Goal: Task Accomplishment & Management: Use online tool/utility

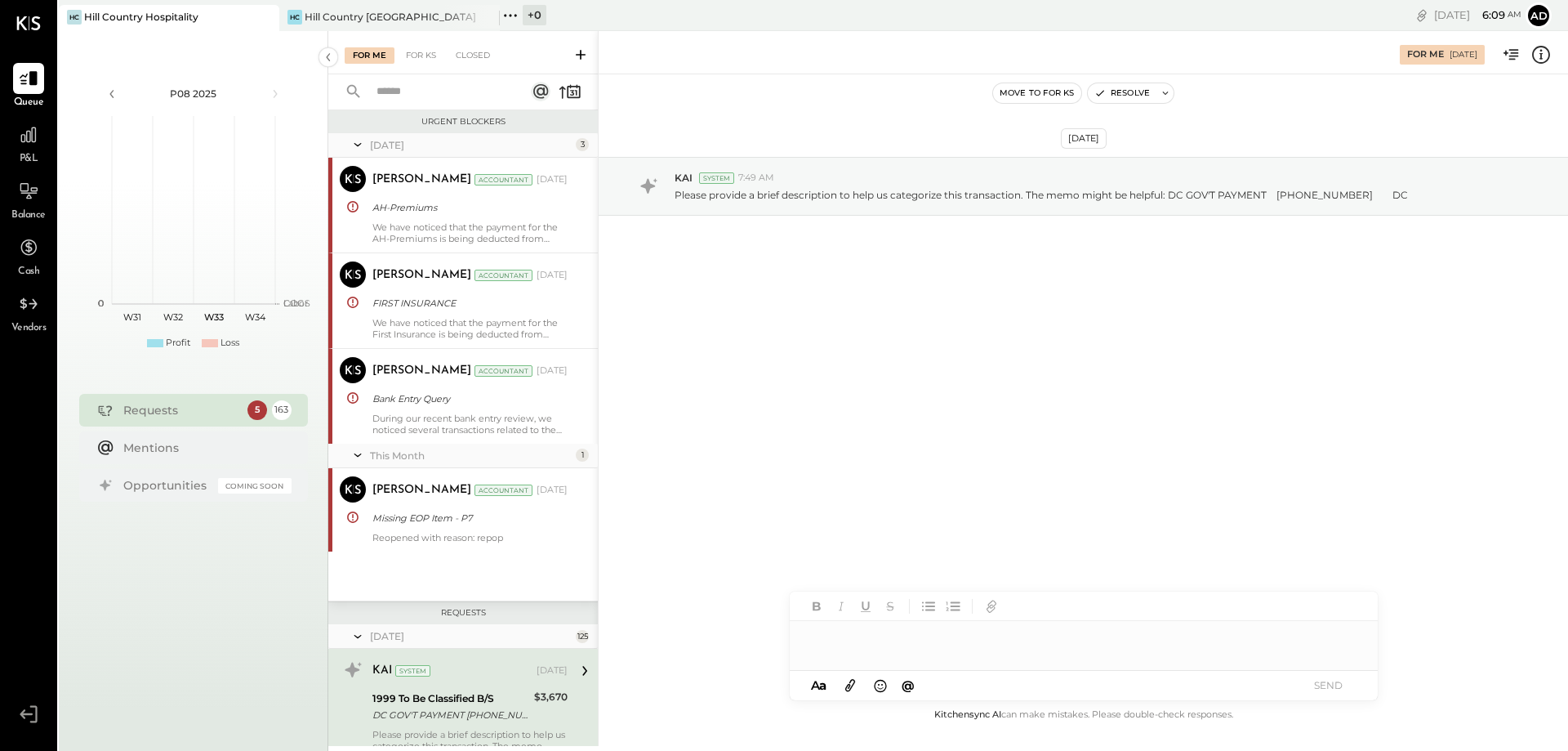
scroll to position [275, 0]
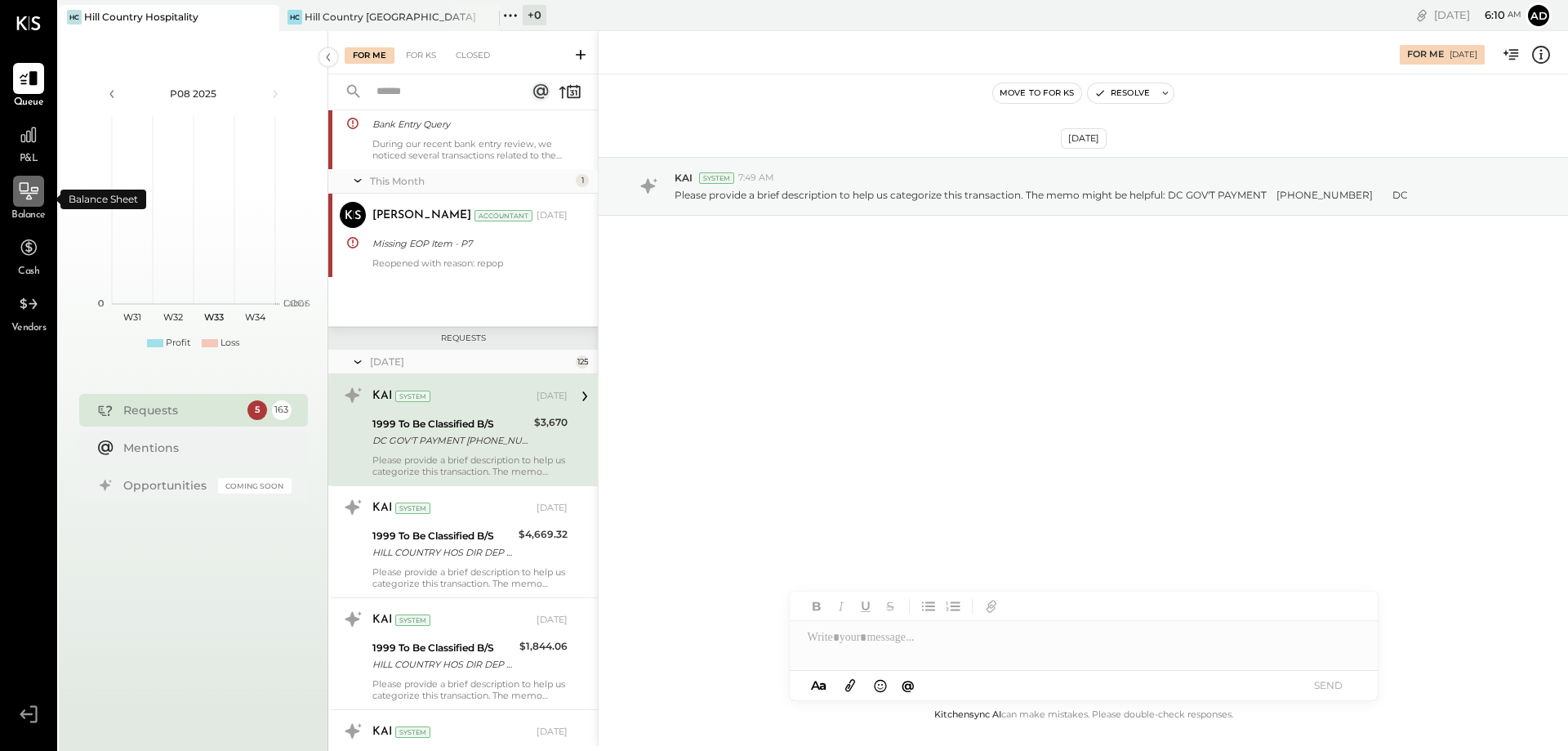
click at [24, 204] on div at bounding box center [28, 191] width 31 height 31
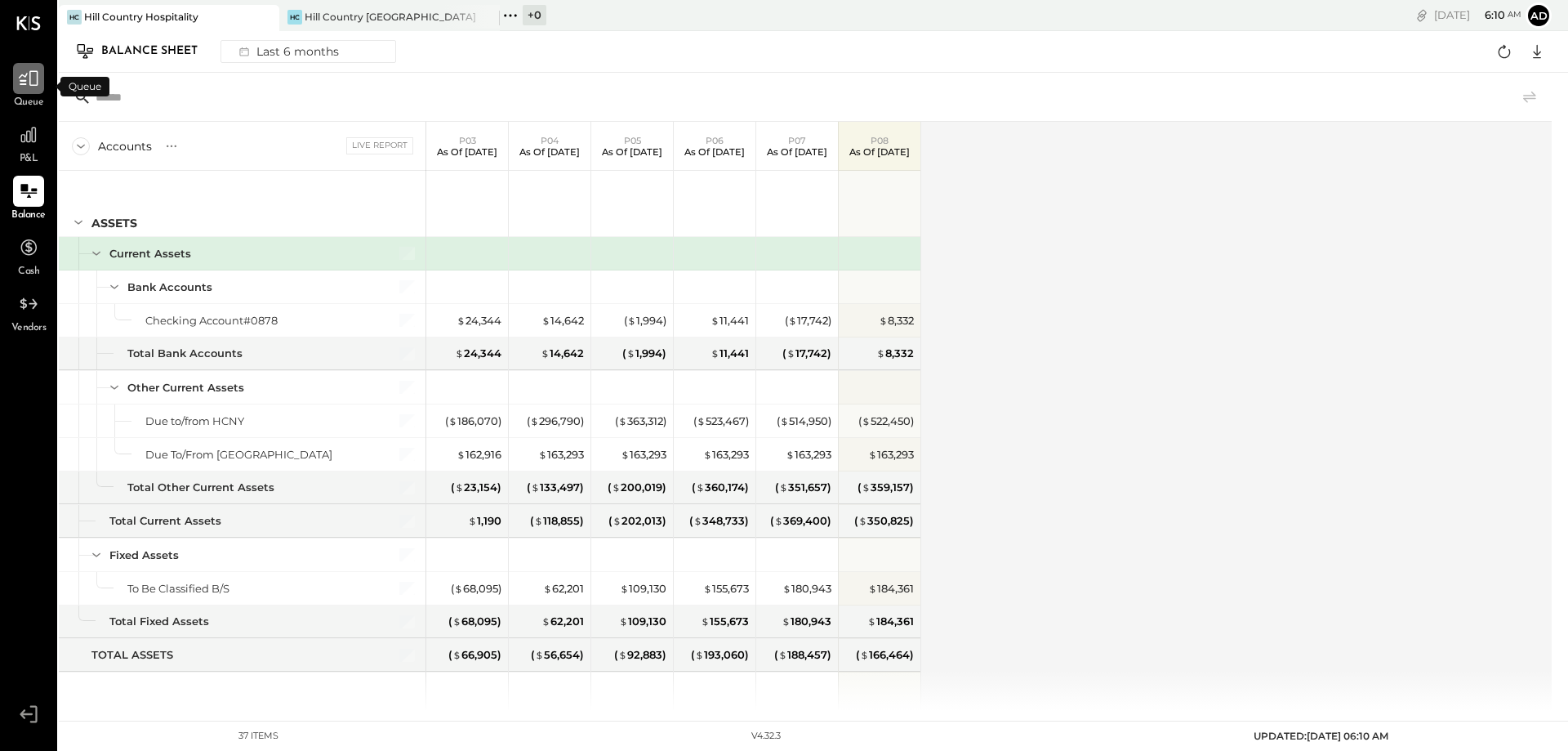
click at [36, 83] on icon at bounding box center [29, 79] width 22 height 22
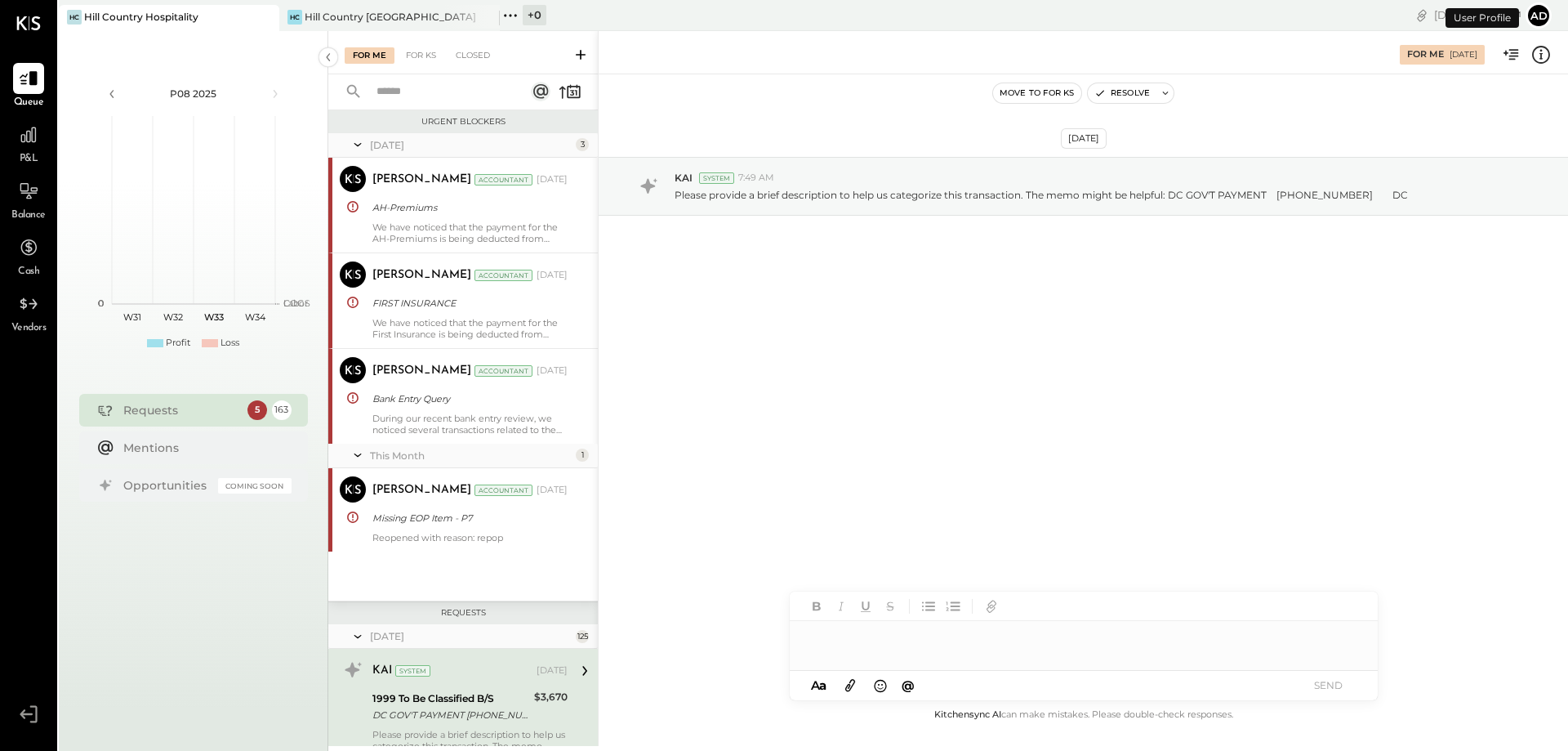
scroll to position [275, 0]
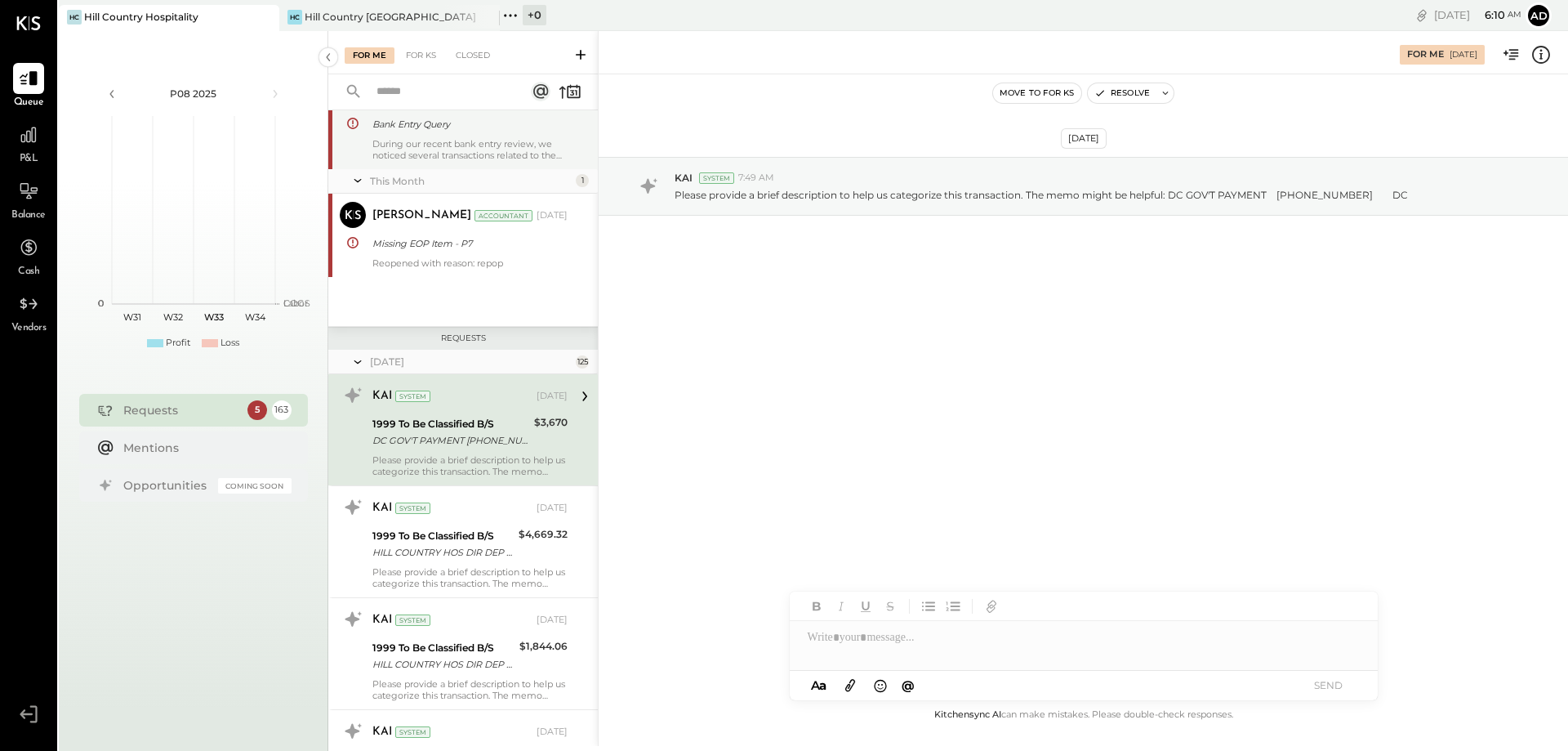
click at [426, 154] on div "During our recent bank entry review, we noticed several transactions related to…" at bounding box center [470, 149] width 195 height 23
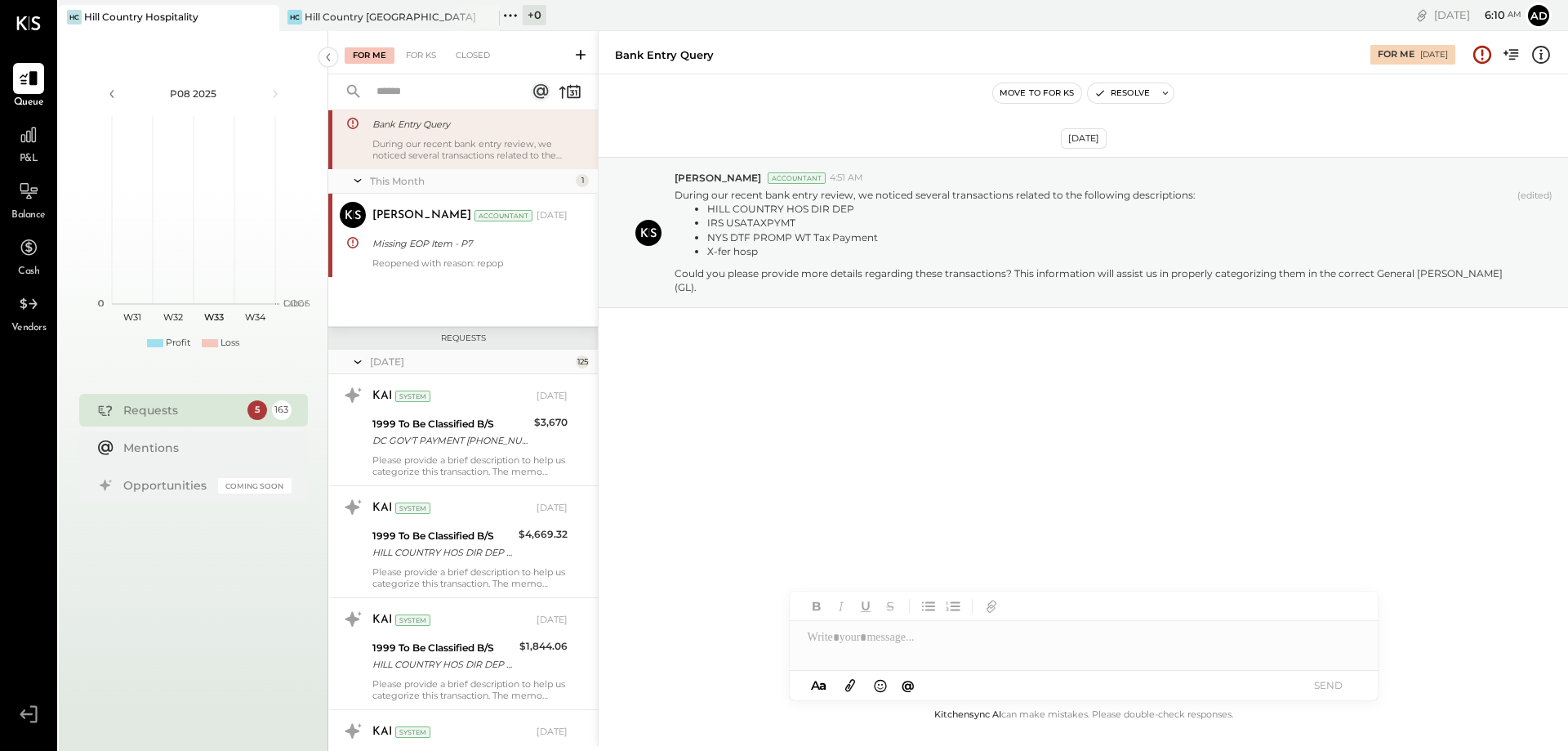
click at [365, 129] on div "[PERSON_NAME] Accountant" at bounding box center [353, 105] width 40 height 47
click at [377, 232] on div "[PERSON_NAME] Accountant [DATE] Missing EOP Item - P7 Reopened with reason: rep…" at bounding box center [470, 235] width 195 height 67
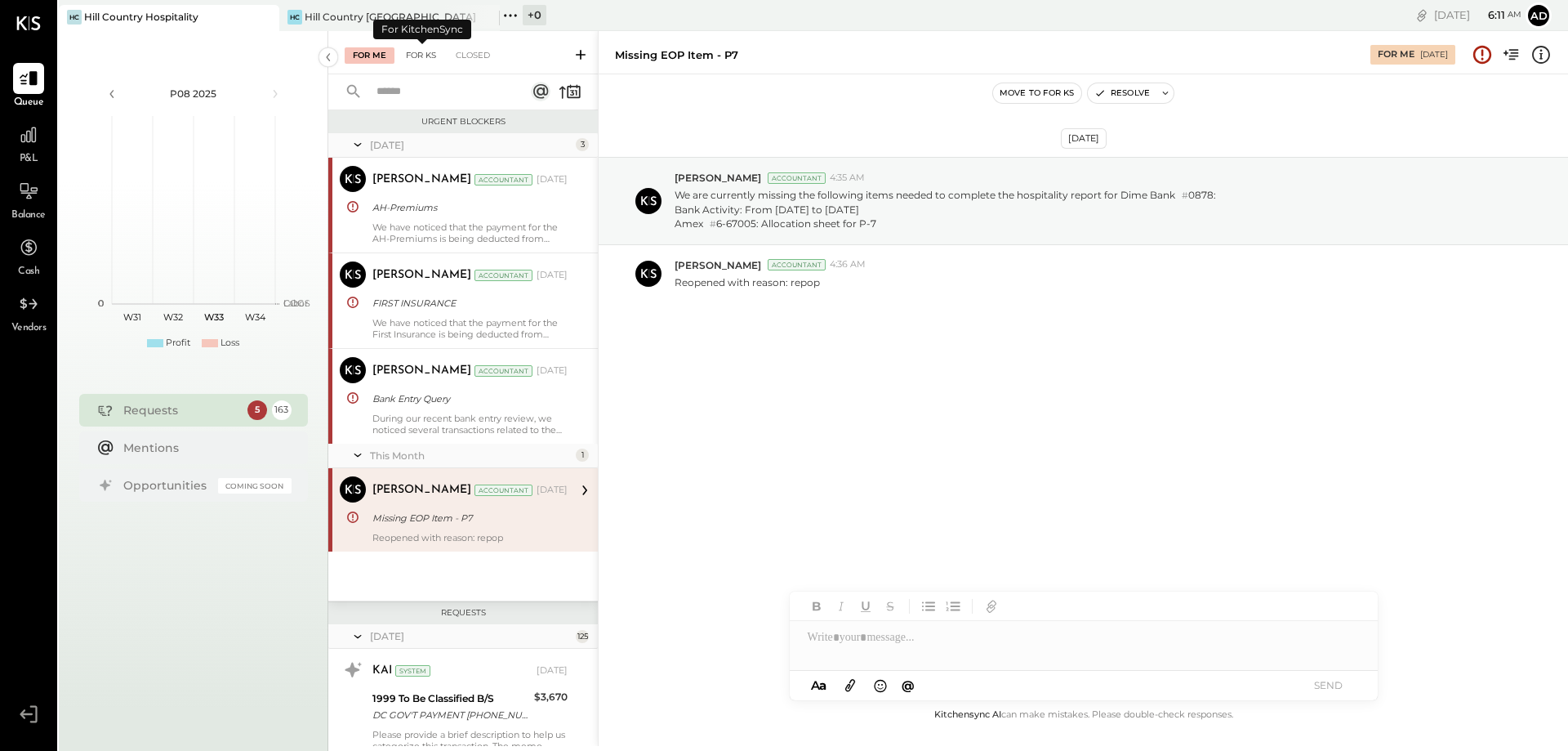
click at [421, 51] on div "For KS" at bounding box center [421, 56] width 46 height 17
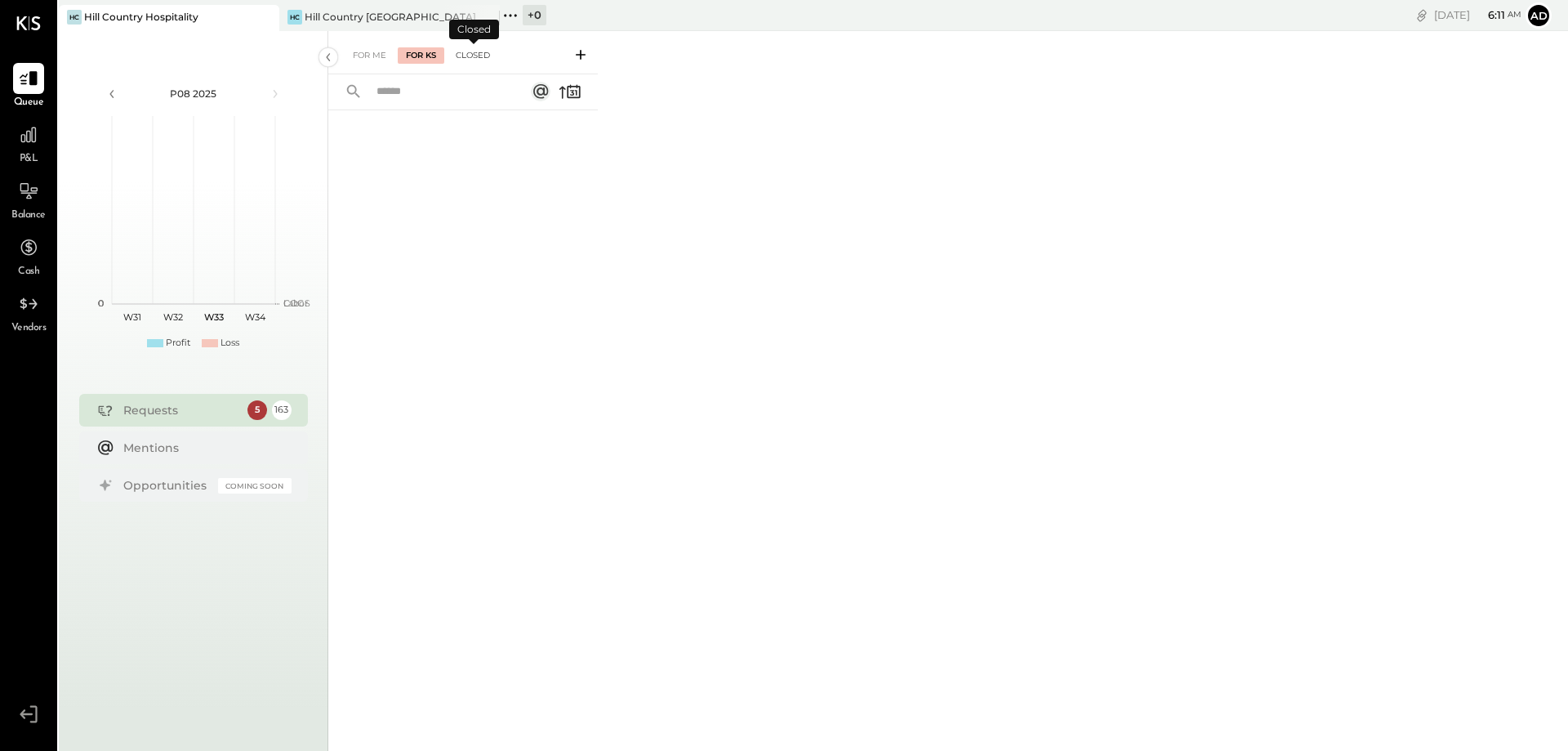
click at [477, 55] on div "Closed" at bounding box center [472, 56] width 51 height 17
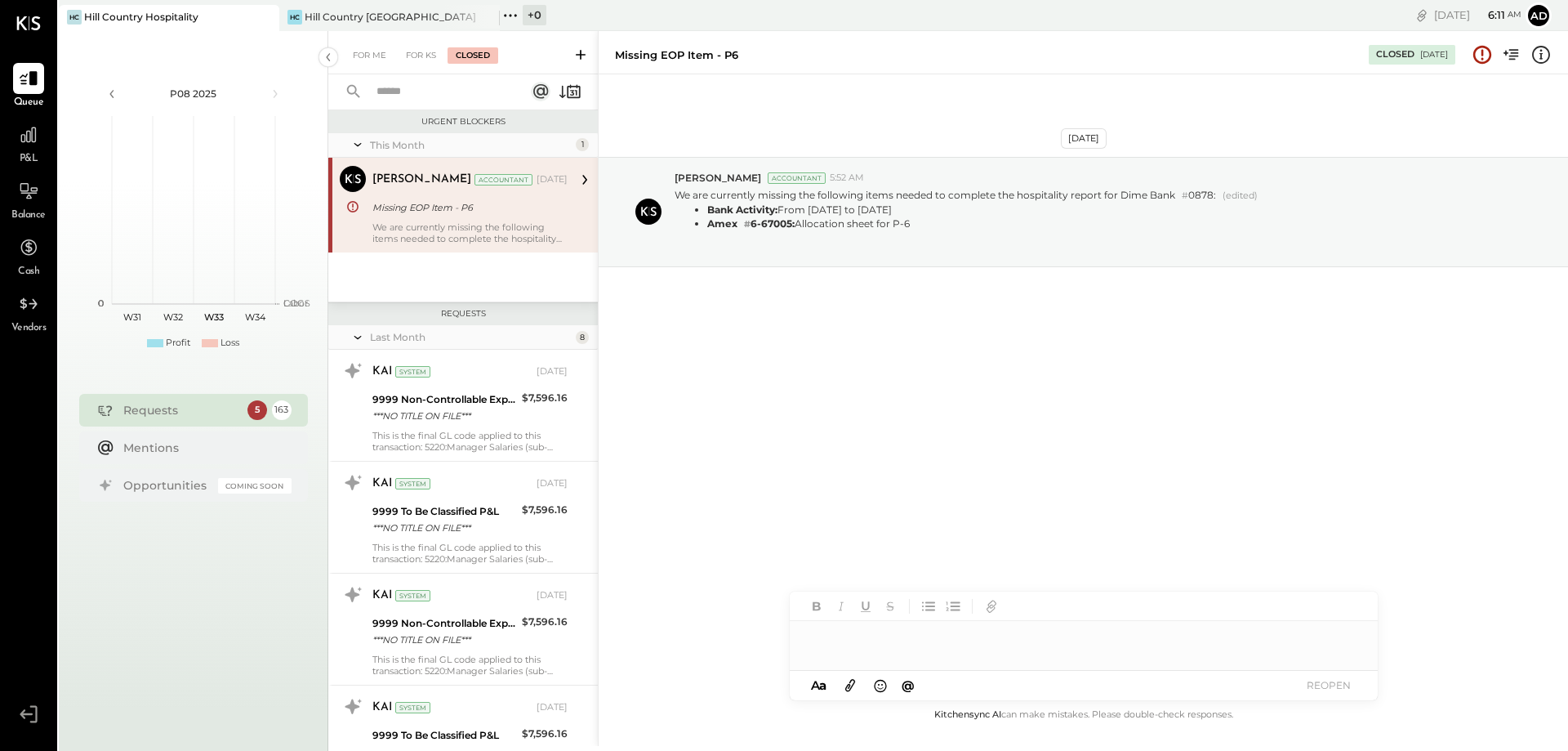
click at [374, 46] on div "For Me For KS Closed" at bounding box center [463, 52] width 270 height 43
click at [374, 53] on div "For Me" at bounding box center [369, 56] width 50 height 17
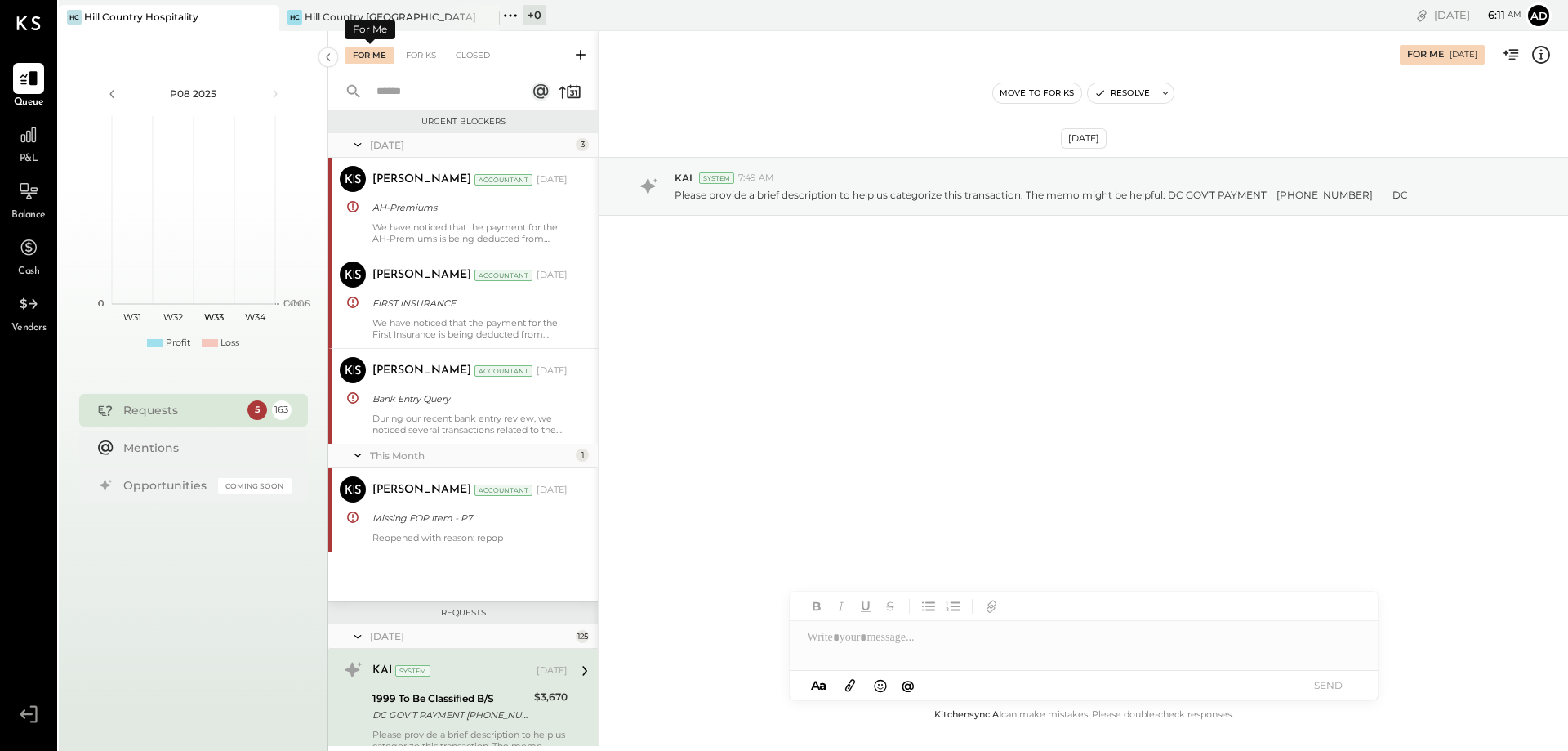
scroll to position [275, 0]
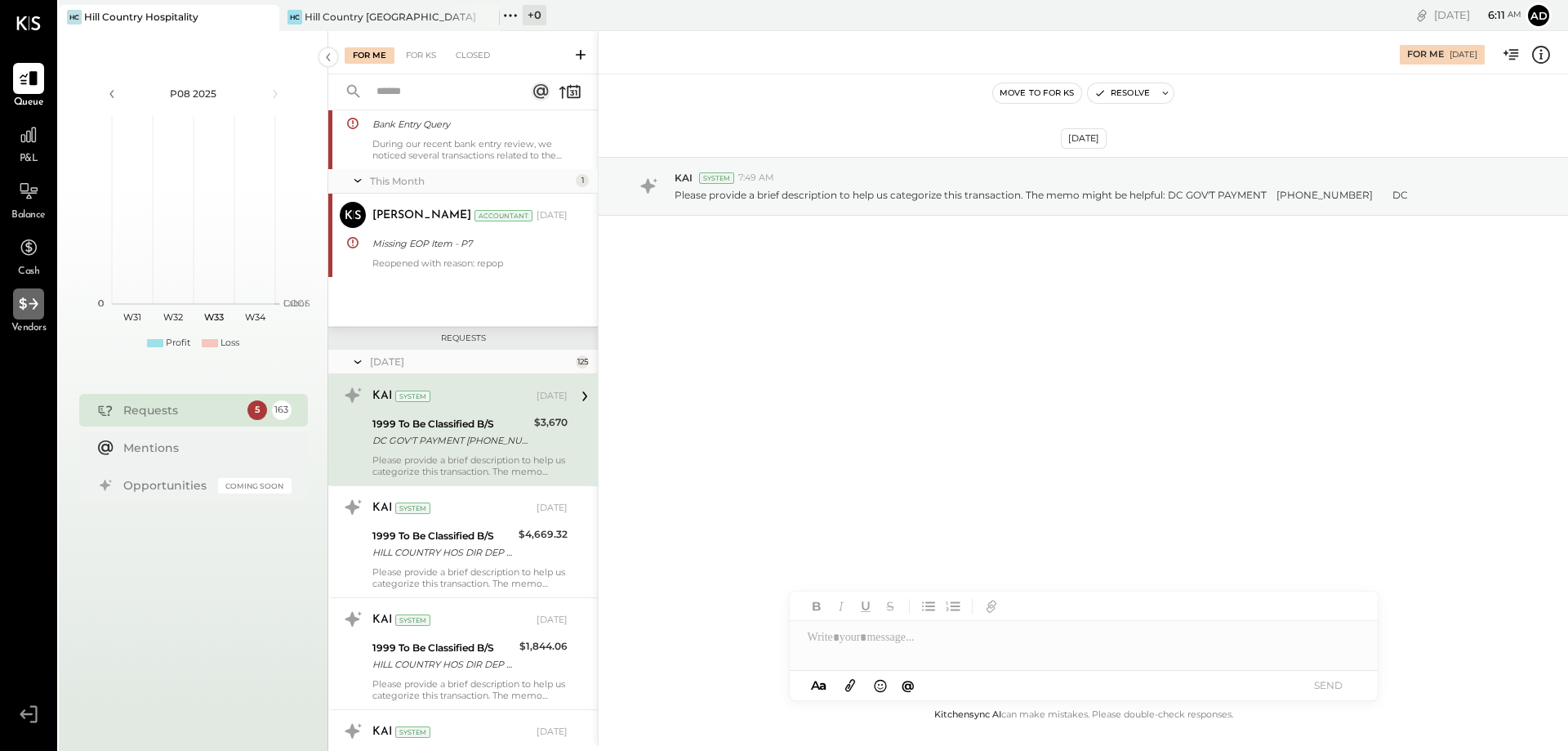
click at [41, 303] on div at bounding box center [28, 303] width 31 height 31
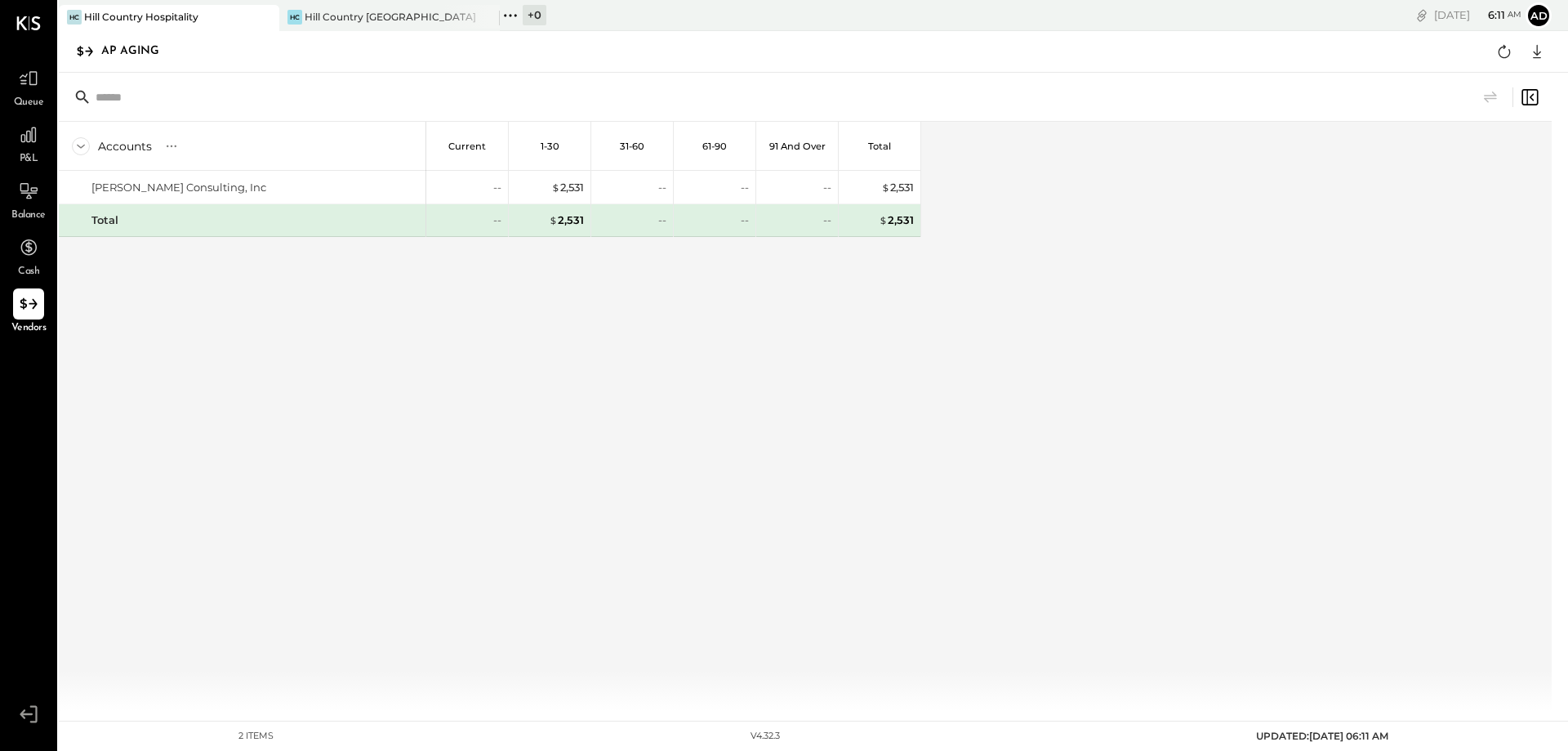
click at [80, 152] on icon at bounding box center [81, 146] width 18 height 18
